Goal: Task Accomplishment & Management: Use online tool/utility

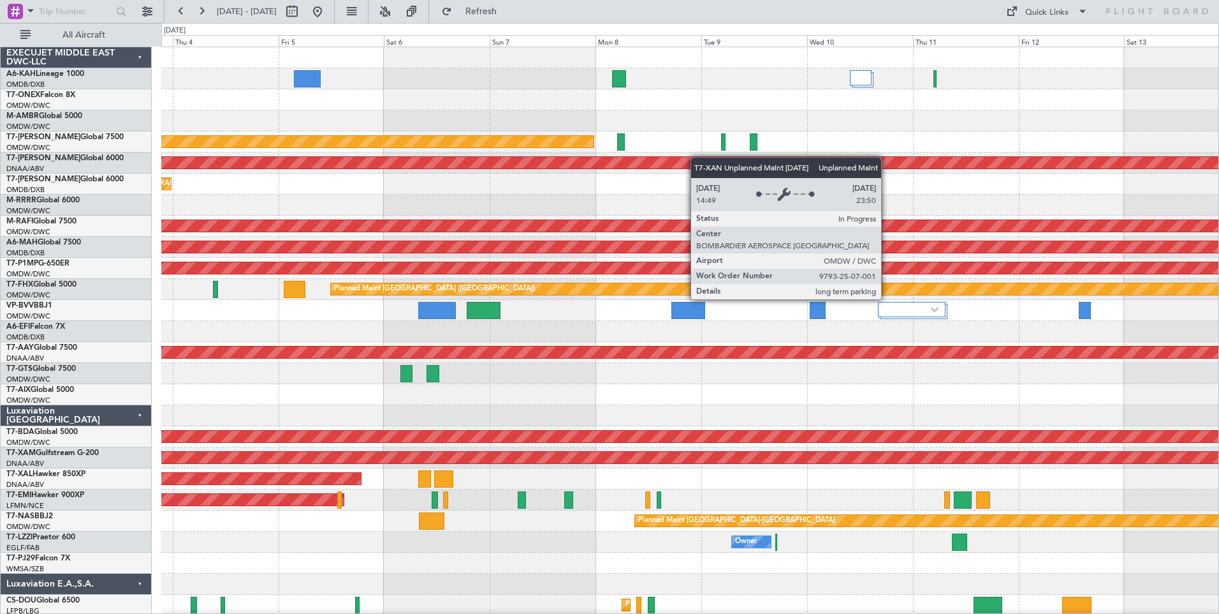
click at [662, 161] on div "Planned Maint Nurnberg AOG Maint [GEOGRAPHIC_DATA] (Al Maktoum Intl) Planned Ma…" at bounding box center [689, 383] width 1057 height 673
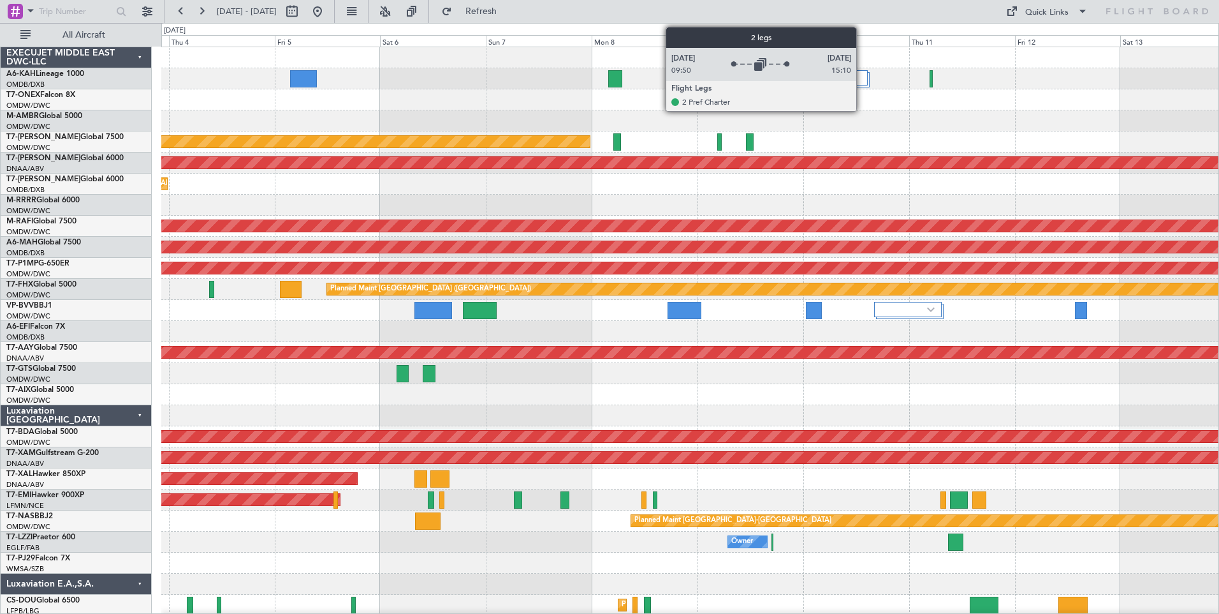
click at [862, 80] on div at bounding box center [857, 77] width 22 height 15
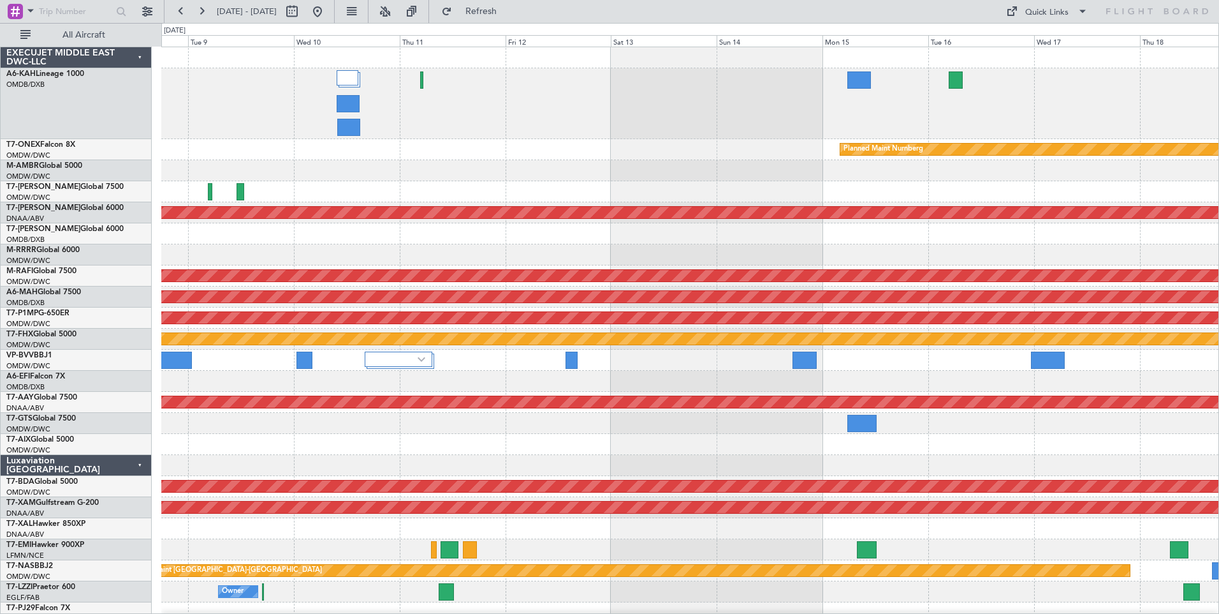
click at [467, 153] on div "Planned Maint Nurnberg Planned Maint [GEOGRAPHIC_DATA] (Al Maktoum Intl) Unplan…" at bounding box center [689, 387] width 1057 height 681
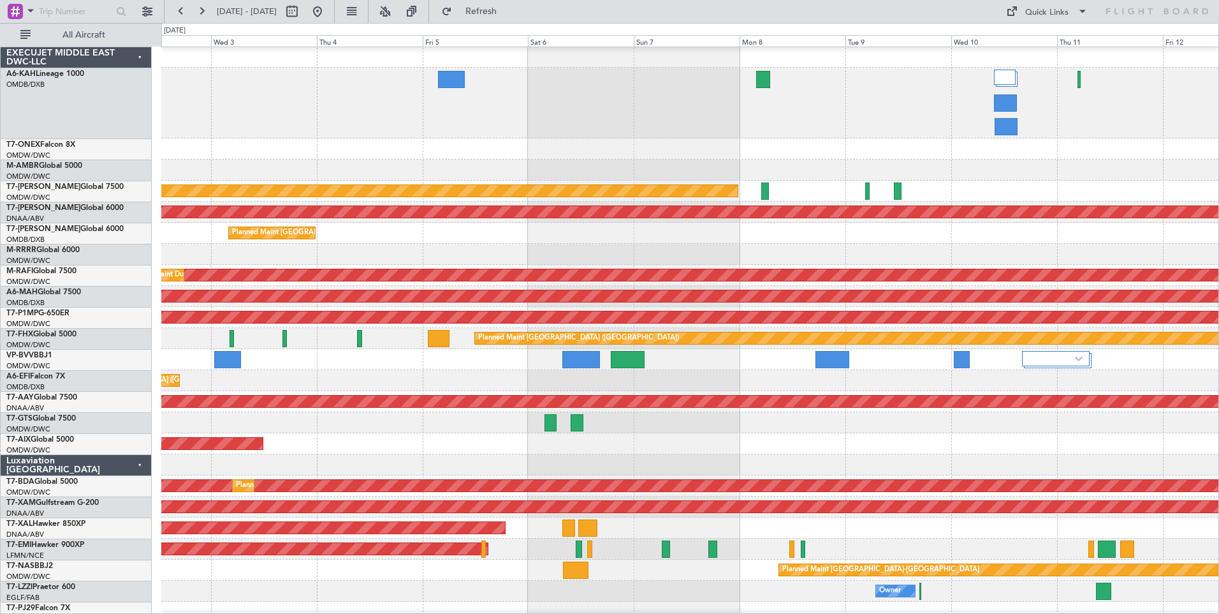
scroll to position [1, 0]
click at [1161, 129] on div "No Crew" at bounding box center [689, 103] width 1057 height 71
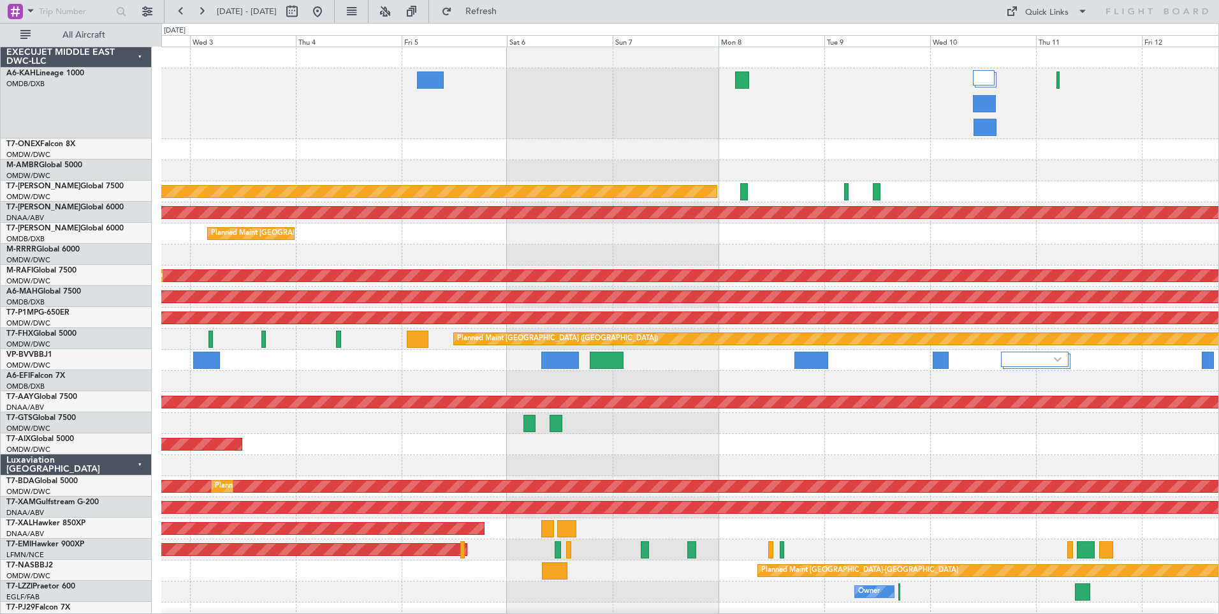
scroll to position [0, 0]
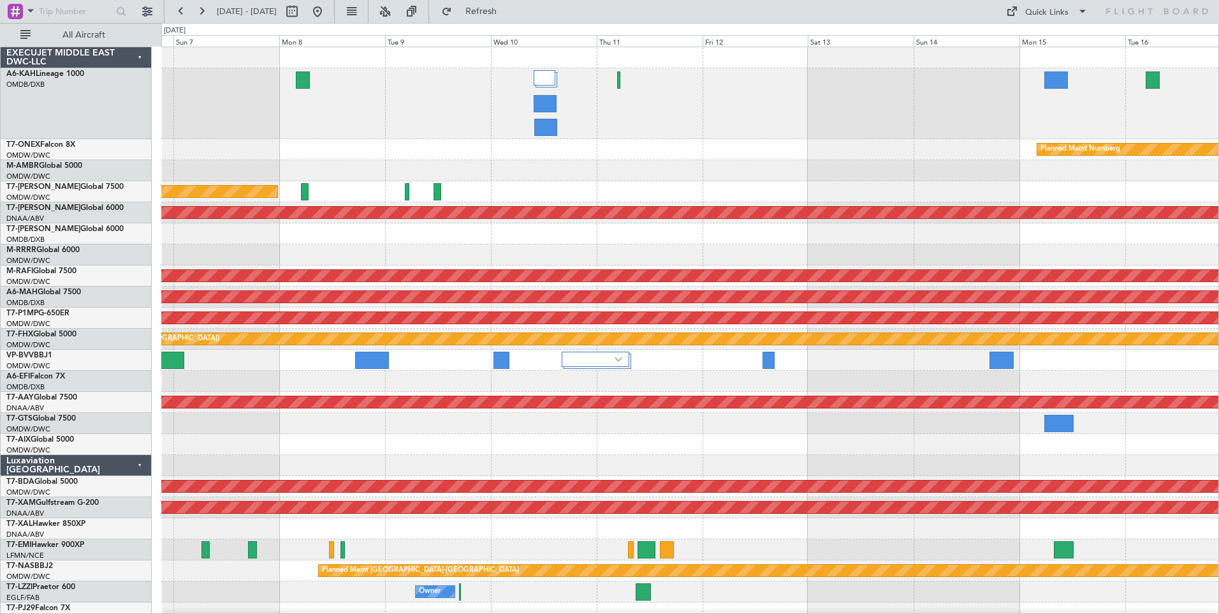
click at [365, 143] on div "Planned Maint Nurnberg Planned Maint [GEOGRAPHIC_DATA] (Al Maktoum Intl) Unplan…" at bounding box center [689, 387] width 1057 height 681
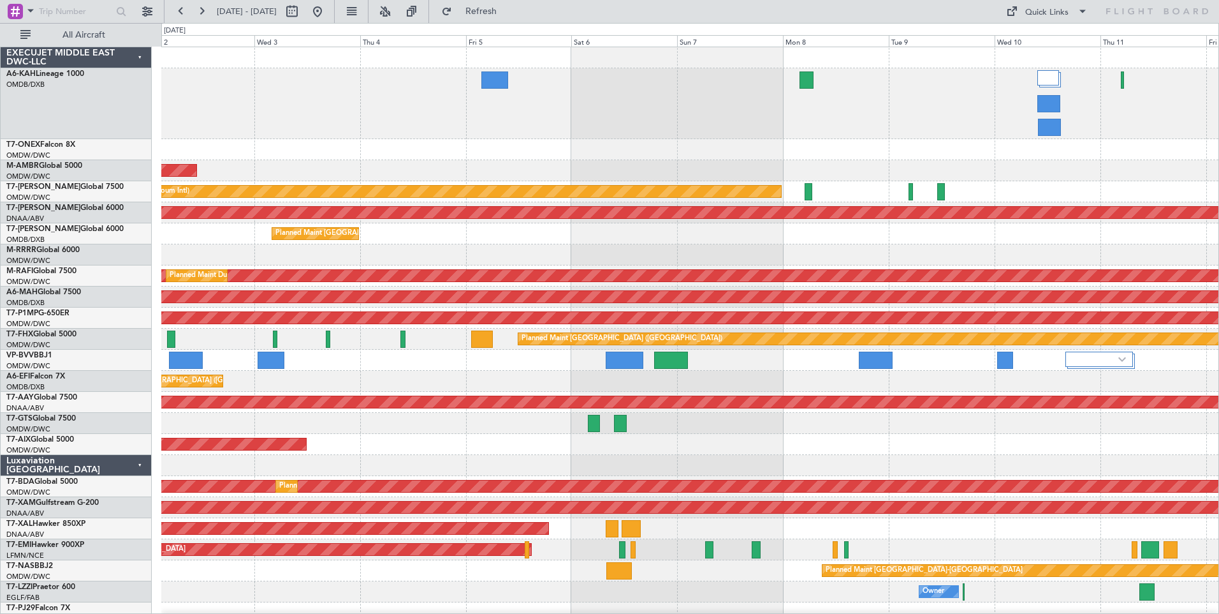
click at [1078, 172] on div "AOG Maint Dubai (Al Maktoum Intl)" at bounding box center [689, 170] width 1057 height 21
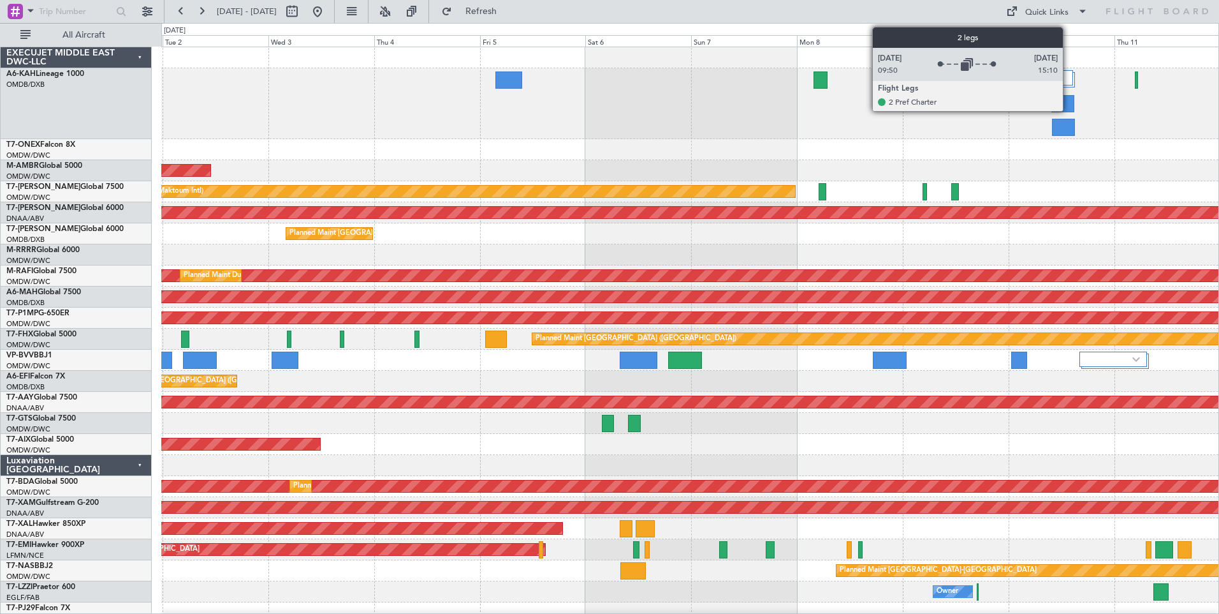
click at [1069, 75] on div at bounding box center [1063, 77] width 22 height 15
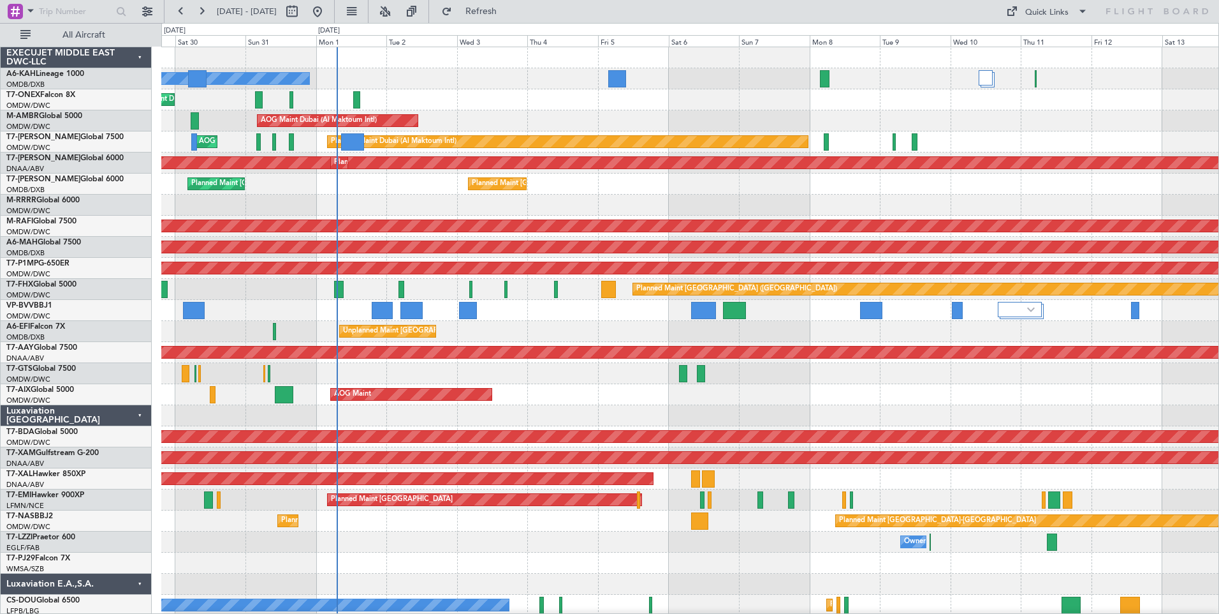
click at [702, 562] on div "No Crew Planned Maint [GEOGRAPHIC_DATA] (Al Maktoum Intl) Planned Maint [GEOGRA…" at bounding box center [689, 362] width 1057 height 631
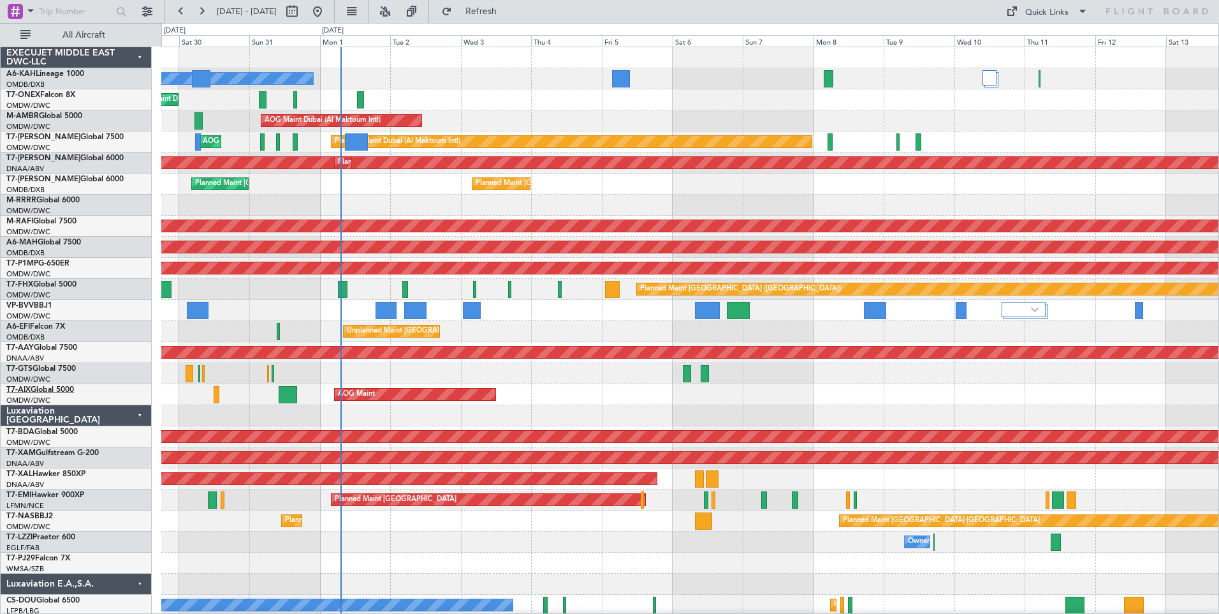
click at [66, 386] on link "T7-AIX Global 5000" at bounding box center [40, 390] width 68 height 8
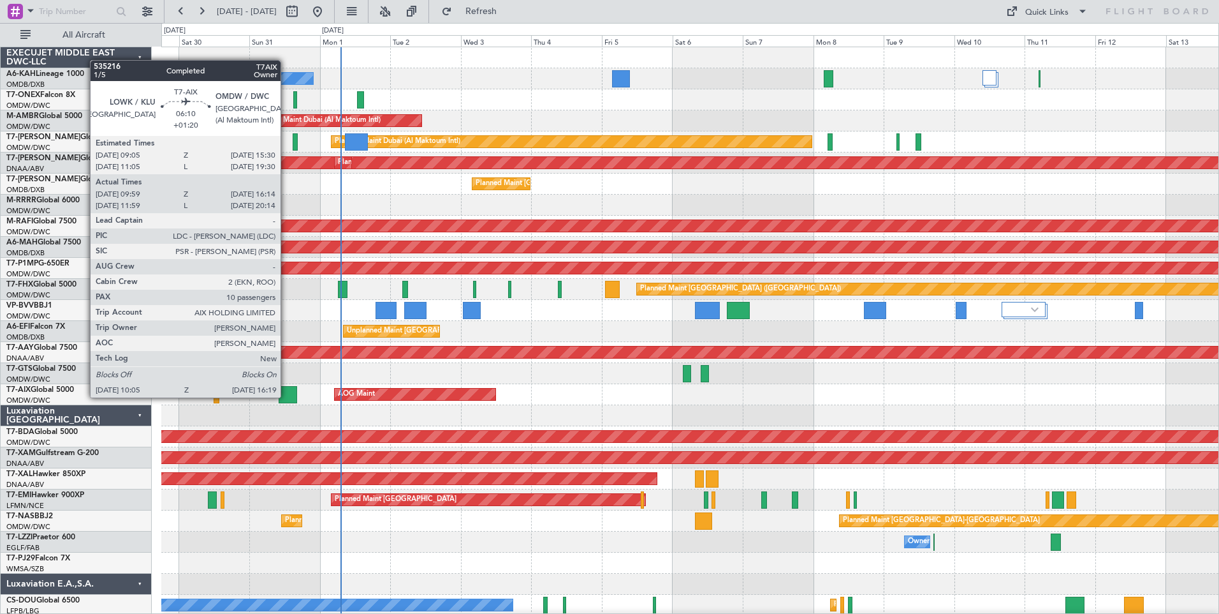
click at [286, 396] on div at bounding box center [288, 394] width 18 height 17
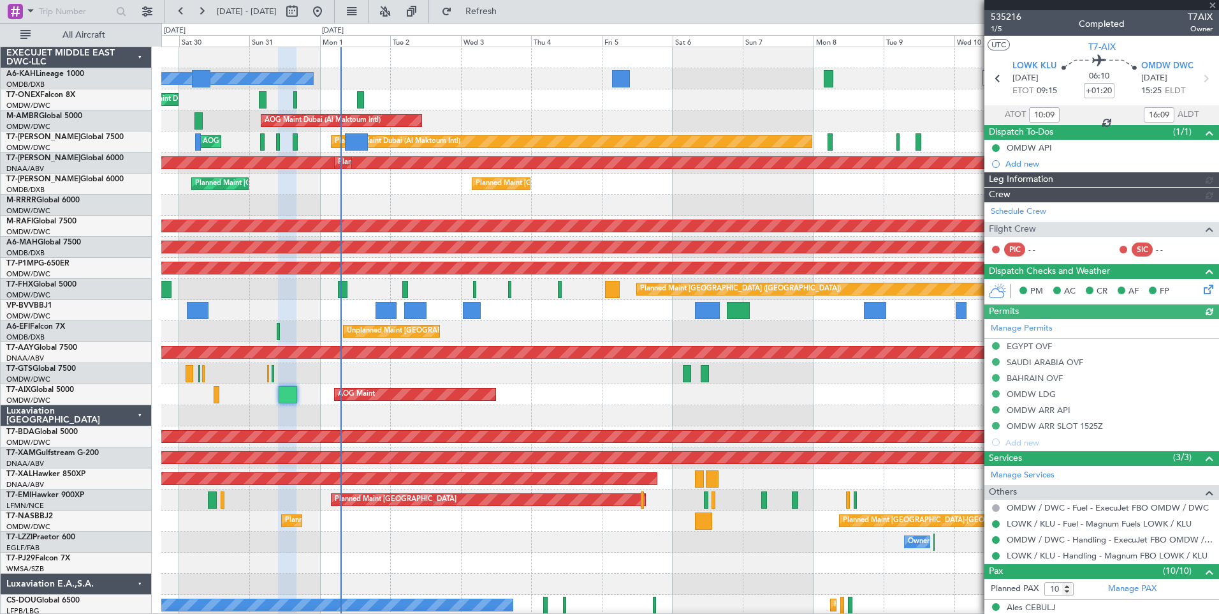
type input "[PERSON_NAME] (ANI)"
type input "7162"
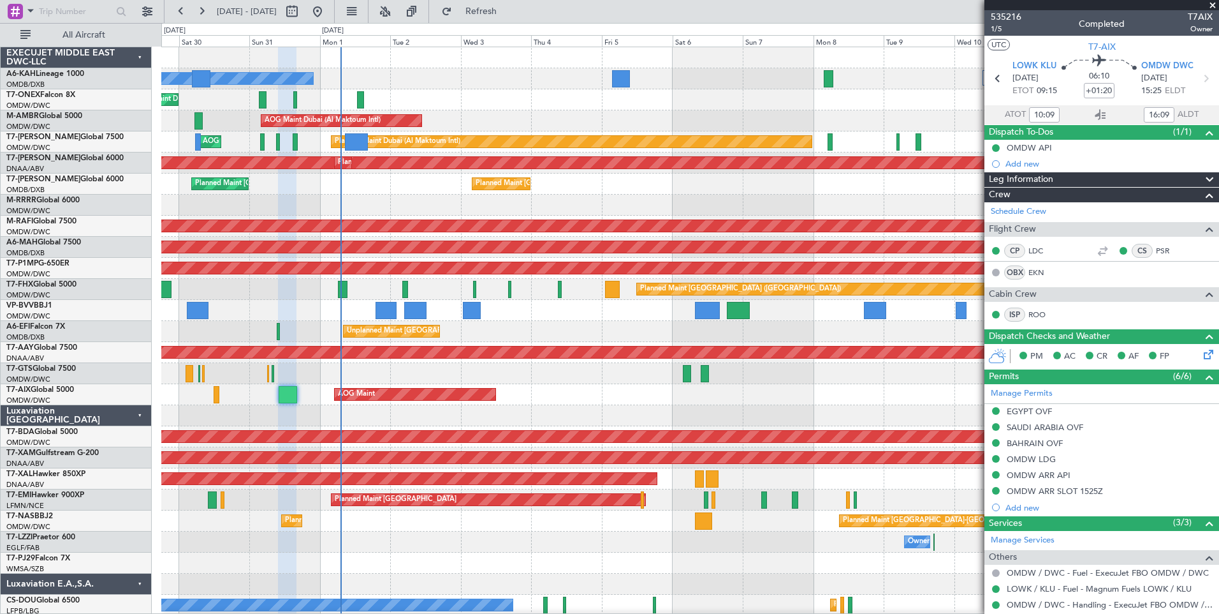
click at [1212, 6] on span at bounding box center [1213, 5] width 13 height 11
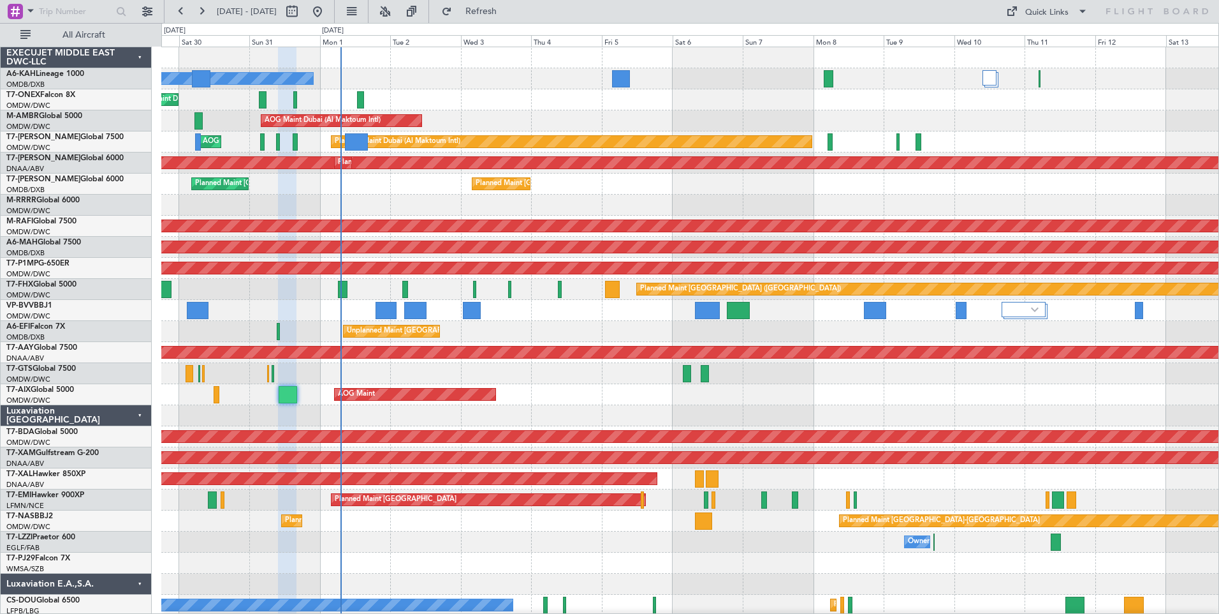
type input "0"
